Goal: Task Accomplishment & Management: Complete application form

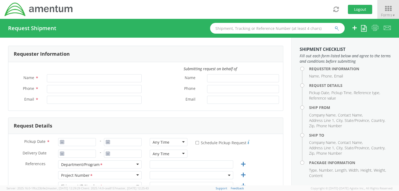
type input "[PERSON_NAME]"
type input "+1-817-647-5013"
type input "rebecca.thorstenson@amentum.com"
type input "Rebecca Thorstenson"
type input "+1-817-647-5013"
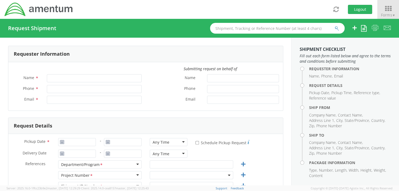
type input "rebecca.thorstenson@amentum.com"
